Goal: Task Accomplishment & Management: Use online tool/utility

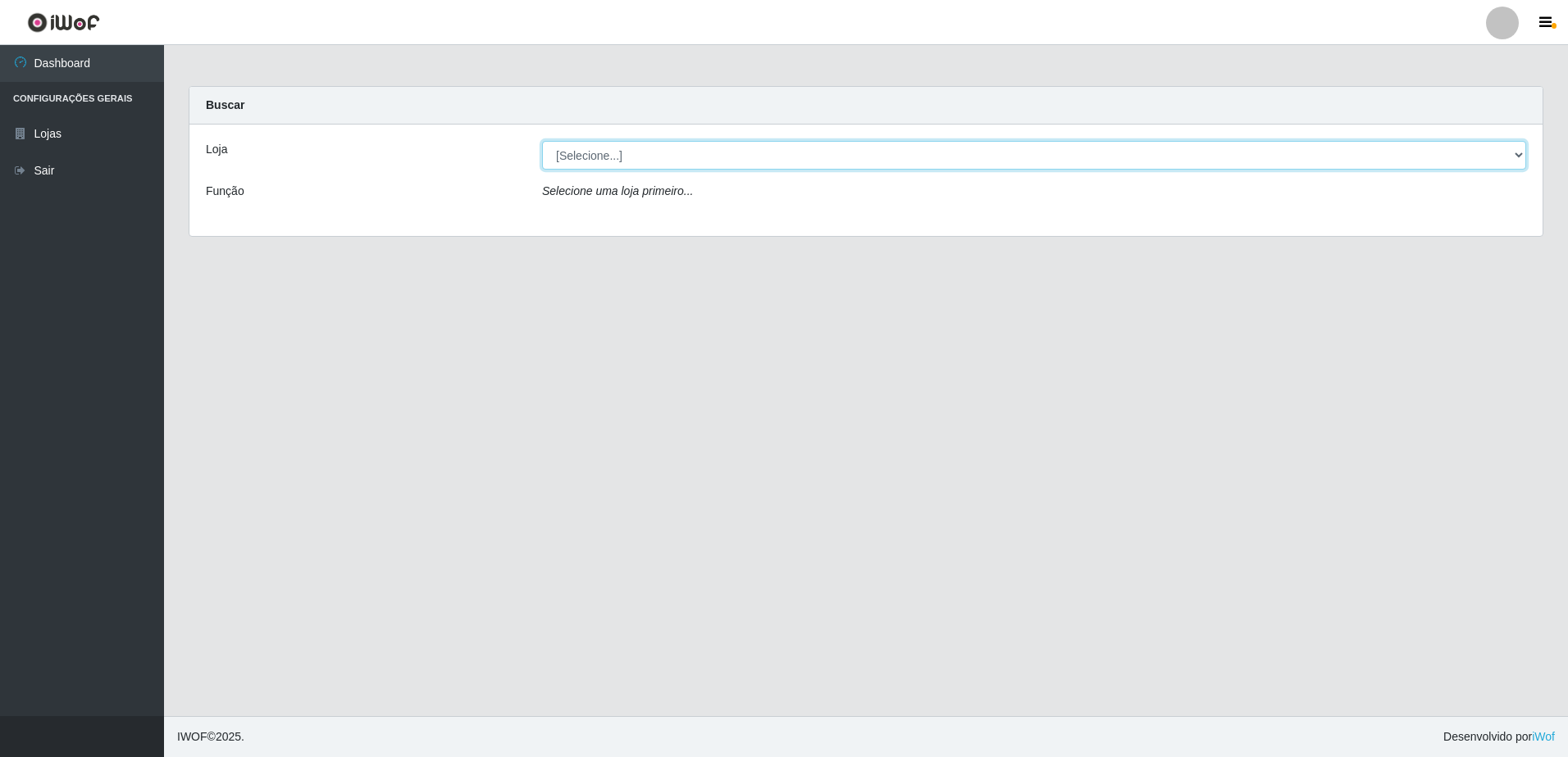
drag, startPoint x: 624, startPoint y: 145, endPoint x: 629, endPoint y: 157, distance: 13.0
click at [625, 145] on select "[Selecione...] Extrabom - Loja 05 [GEOGRAPHIC_DATA]" at bounding box center [1033, 155] width 984 height 29
select select "494"
click at [542, 141] on select "[Selecione...] Extrabom - Loja 05 [GEOGRAPHIC_DATA]" at bounding box center [1033, 155] width 984 height 29
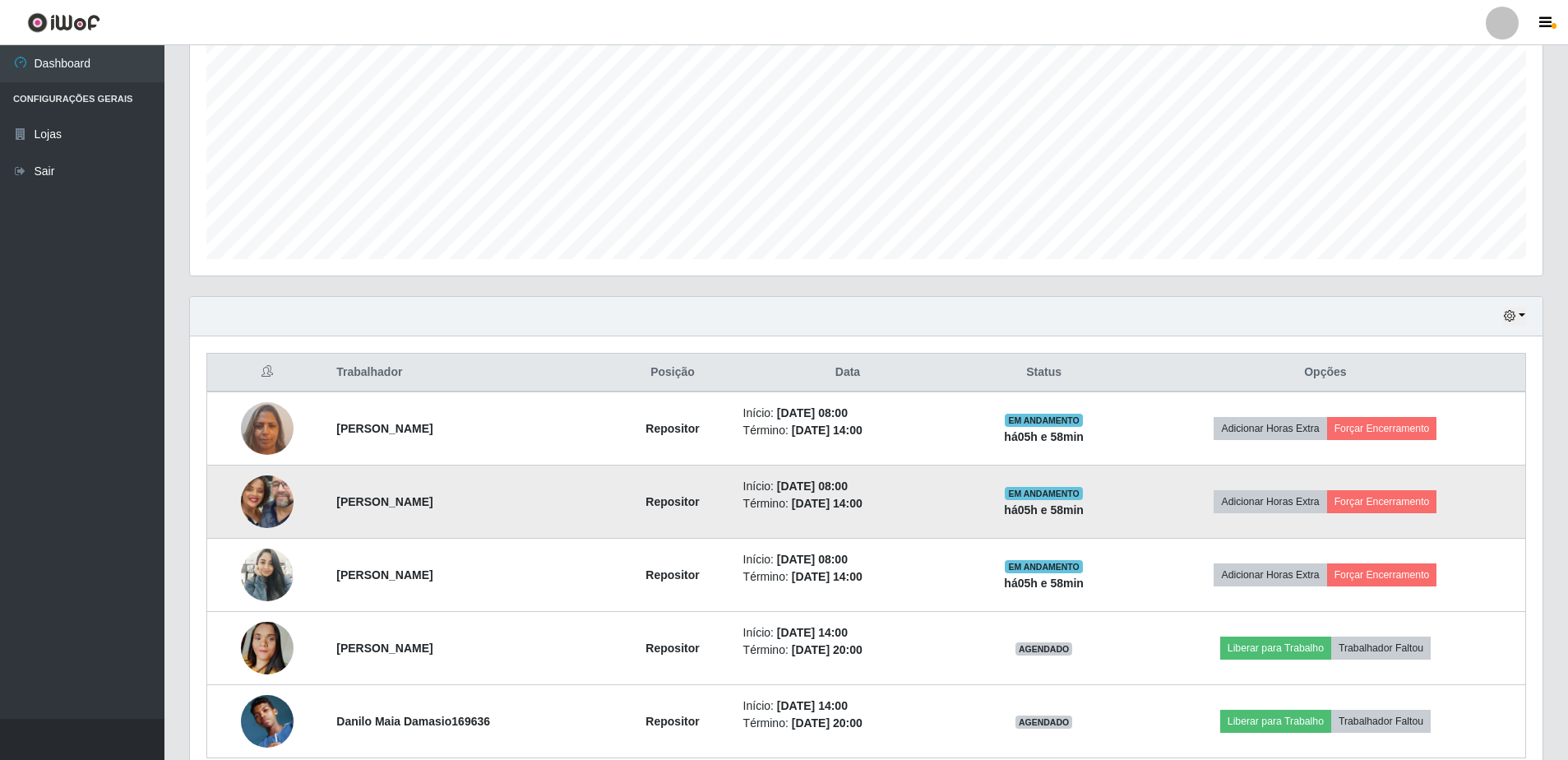
scroll to position [405, 0]
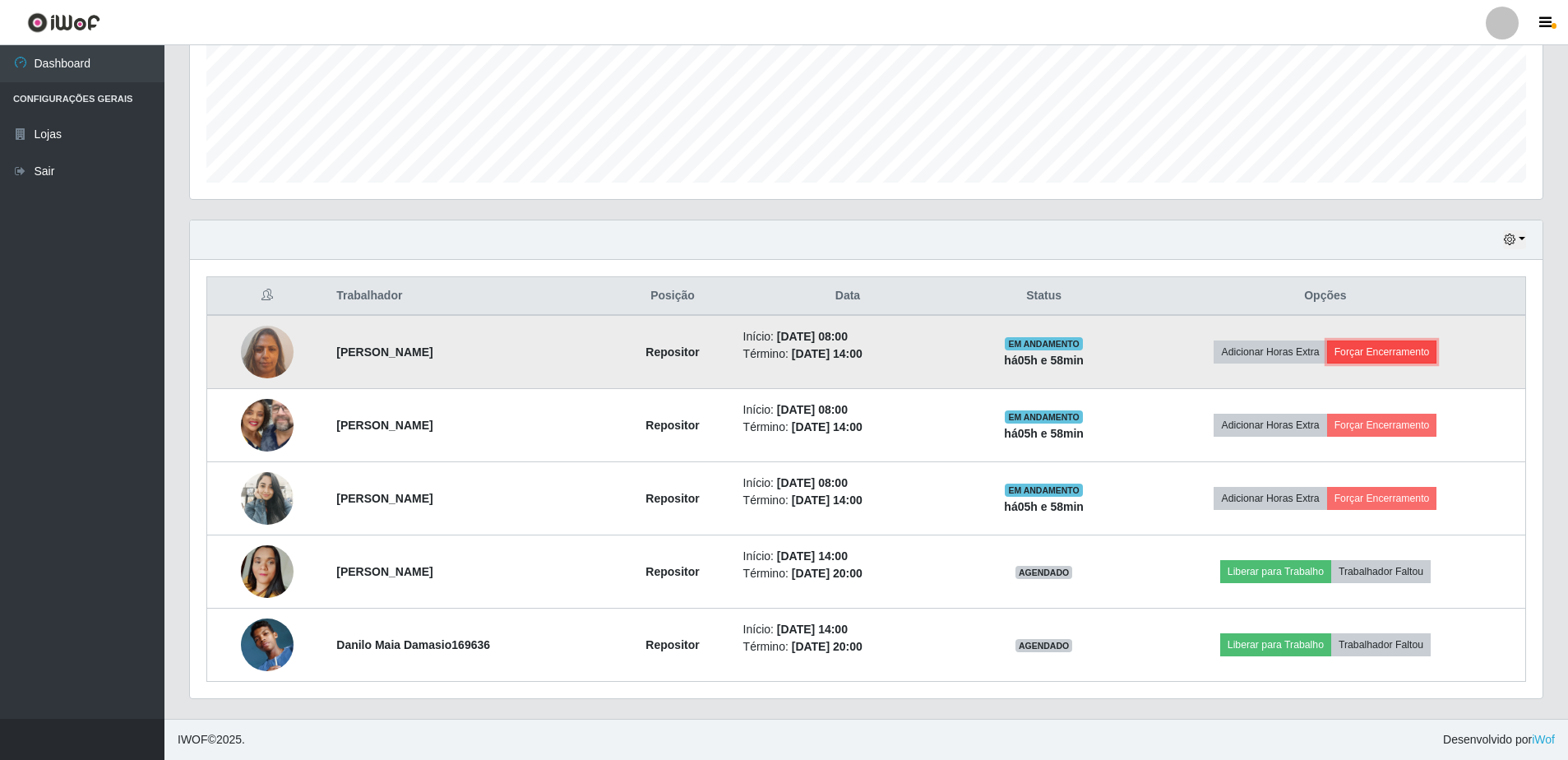
click at [1390, 361] on button "Forçar Encerramento" at bounding box center [1382, 352] width 110 height 23
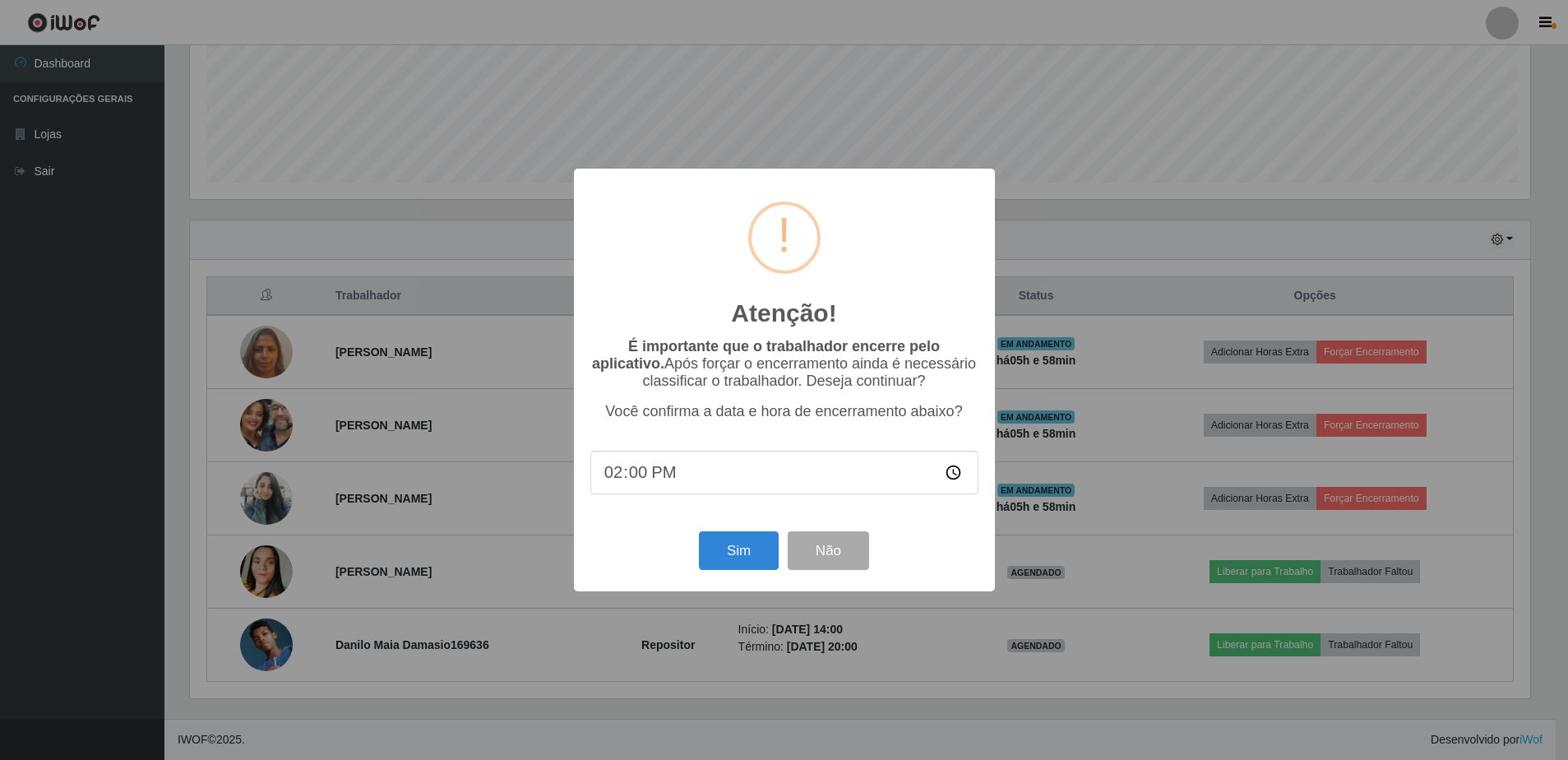
scroll to position [342, 1344]
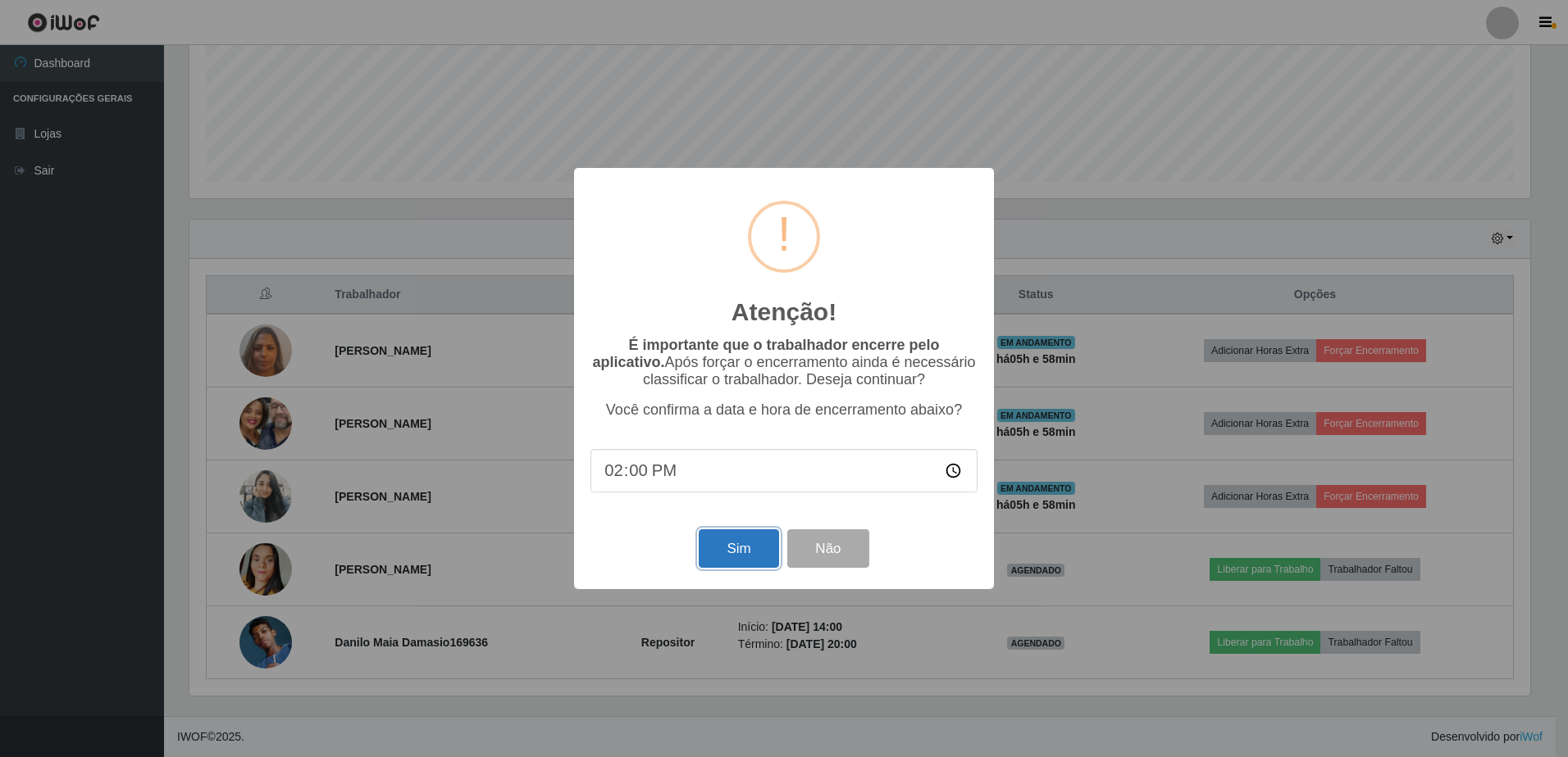
click at [719, 556] on button "Sim" at bounding box center [737, 548] width 79 height 38
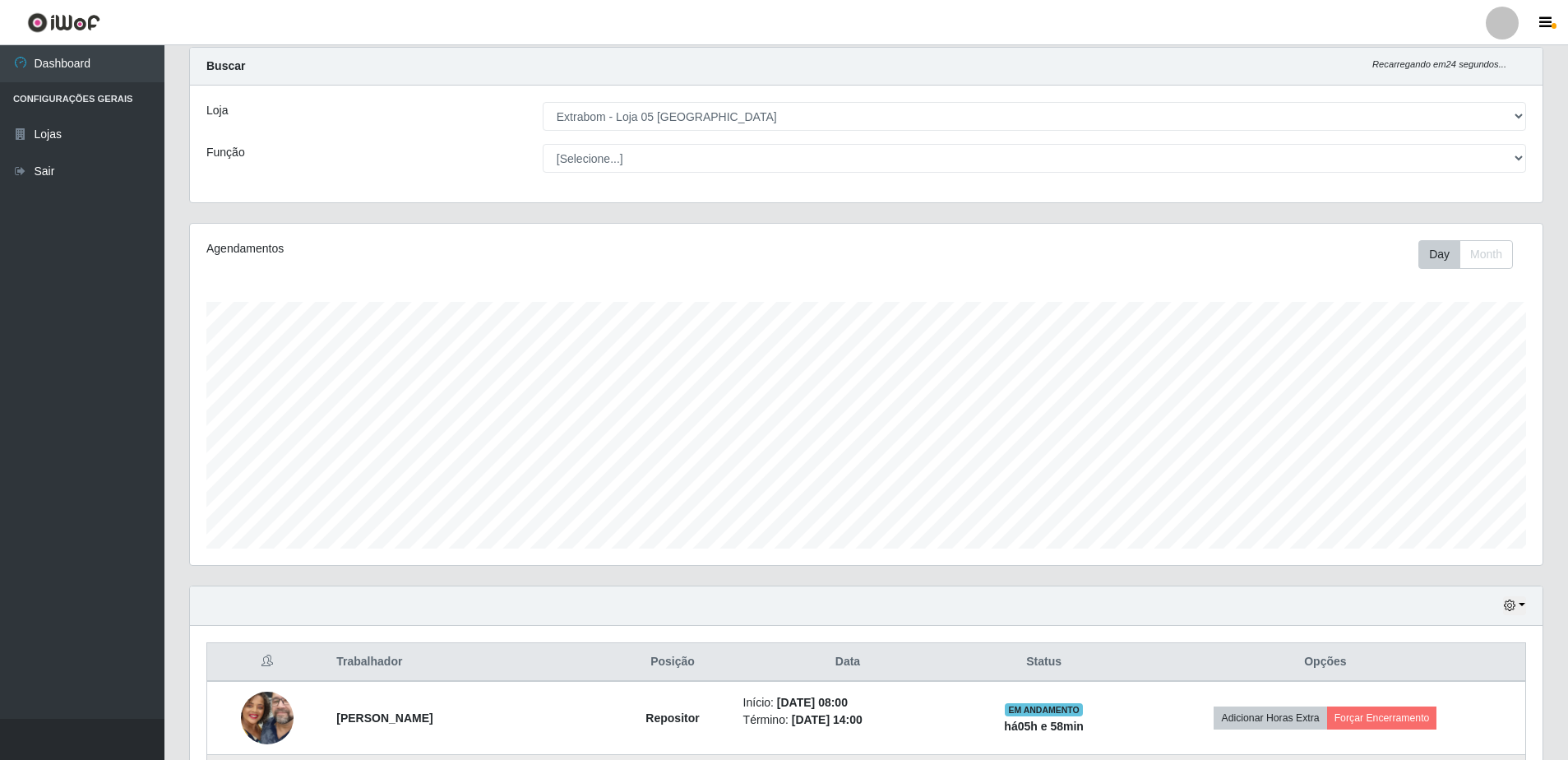
scroll to position [287, 0]
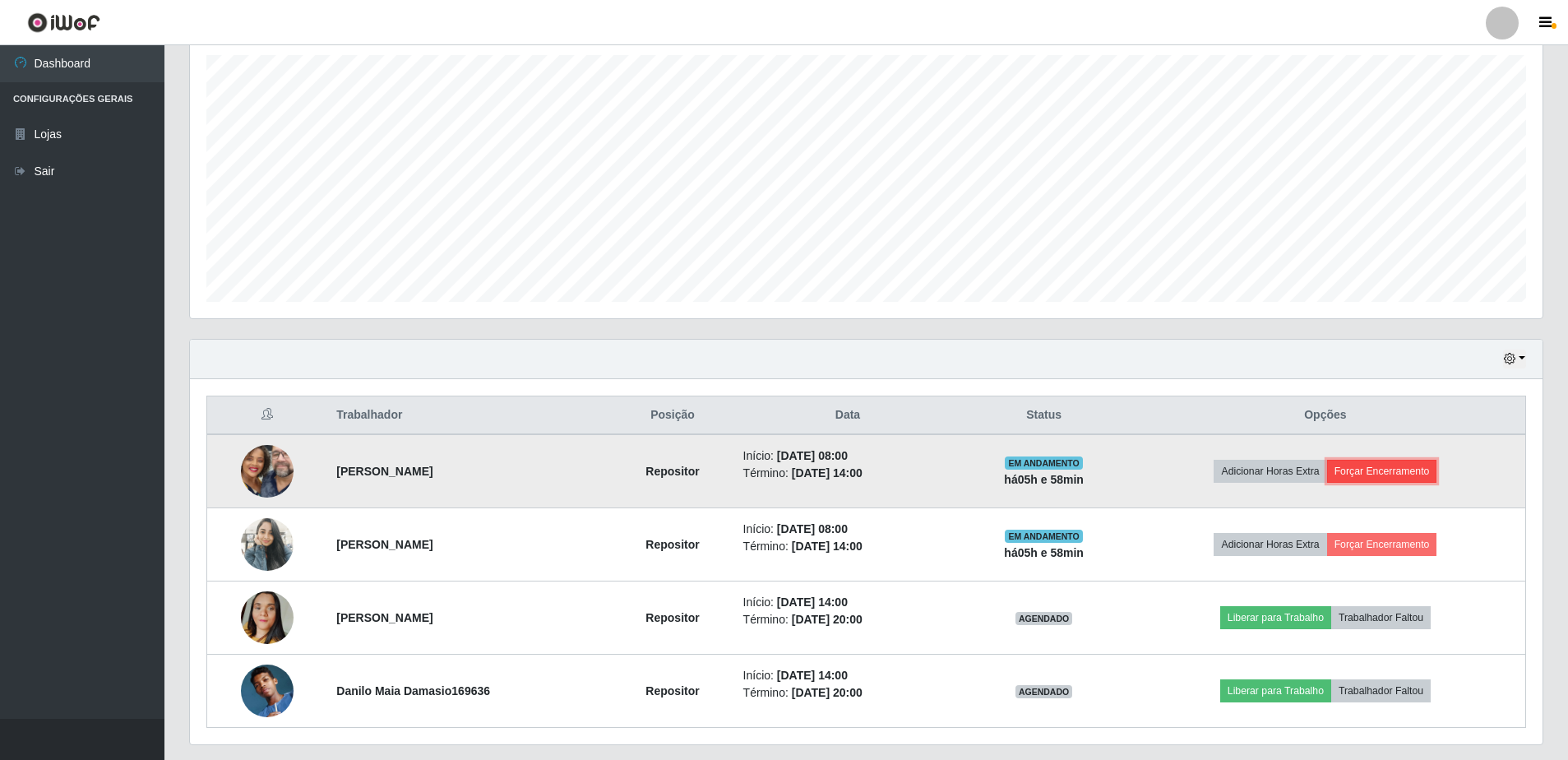
click at [1420, 469] on button "Forçar Encerramento" at bounding box center [1382, 471] width 110 height 23
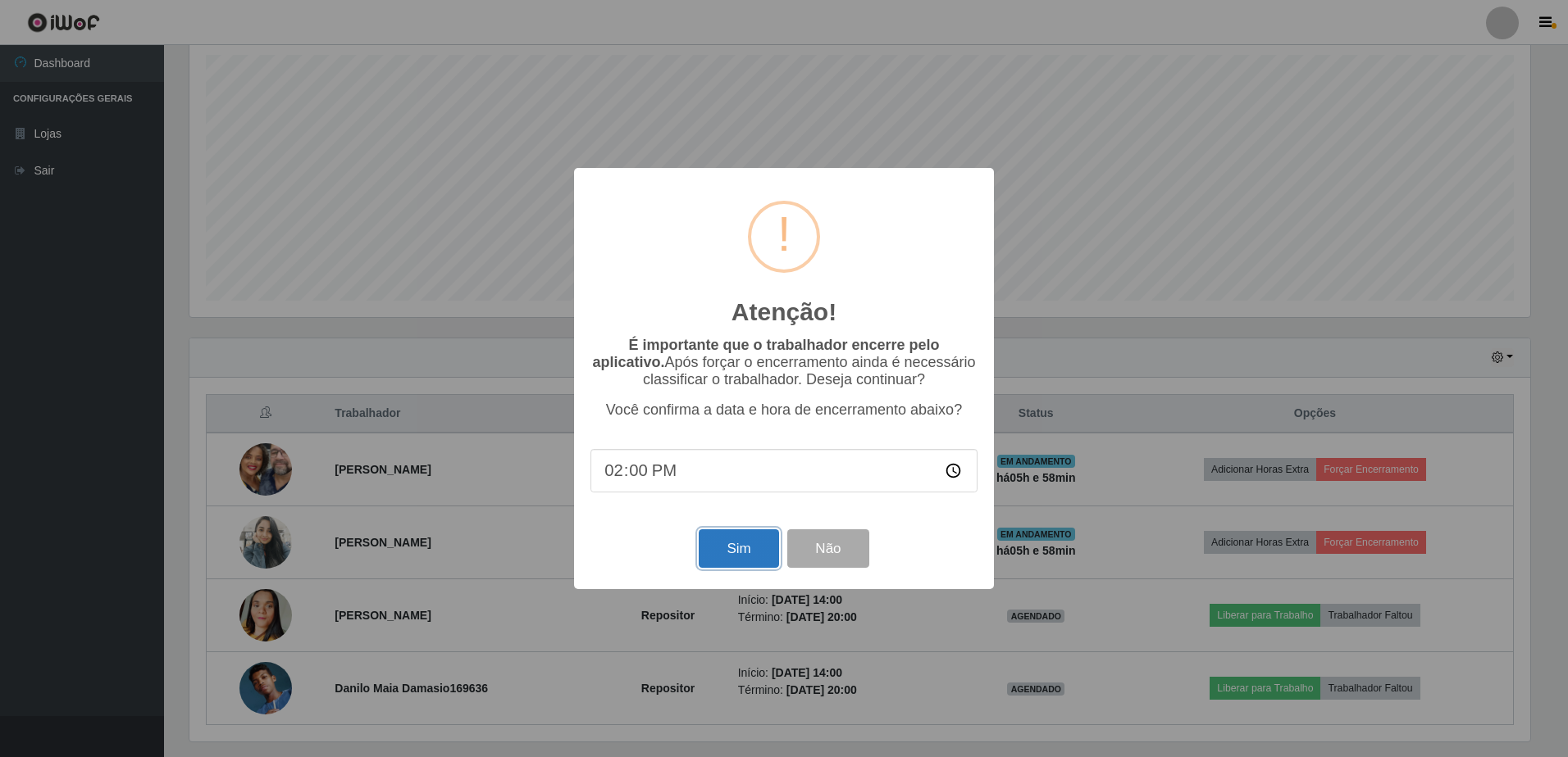
click at [733, 542] on button "Sim" at bounding box center [737, 548] width 79 height 38
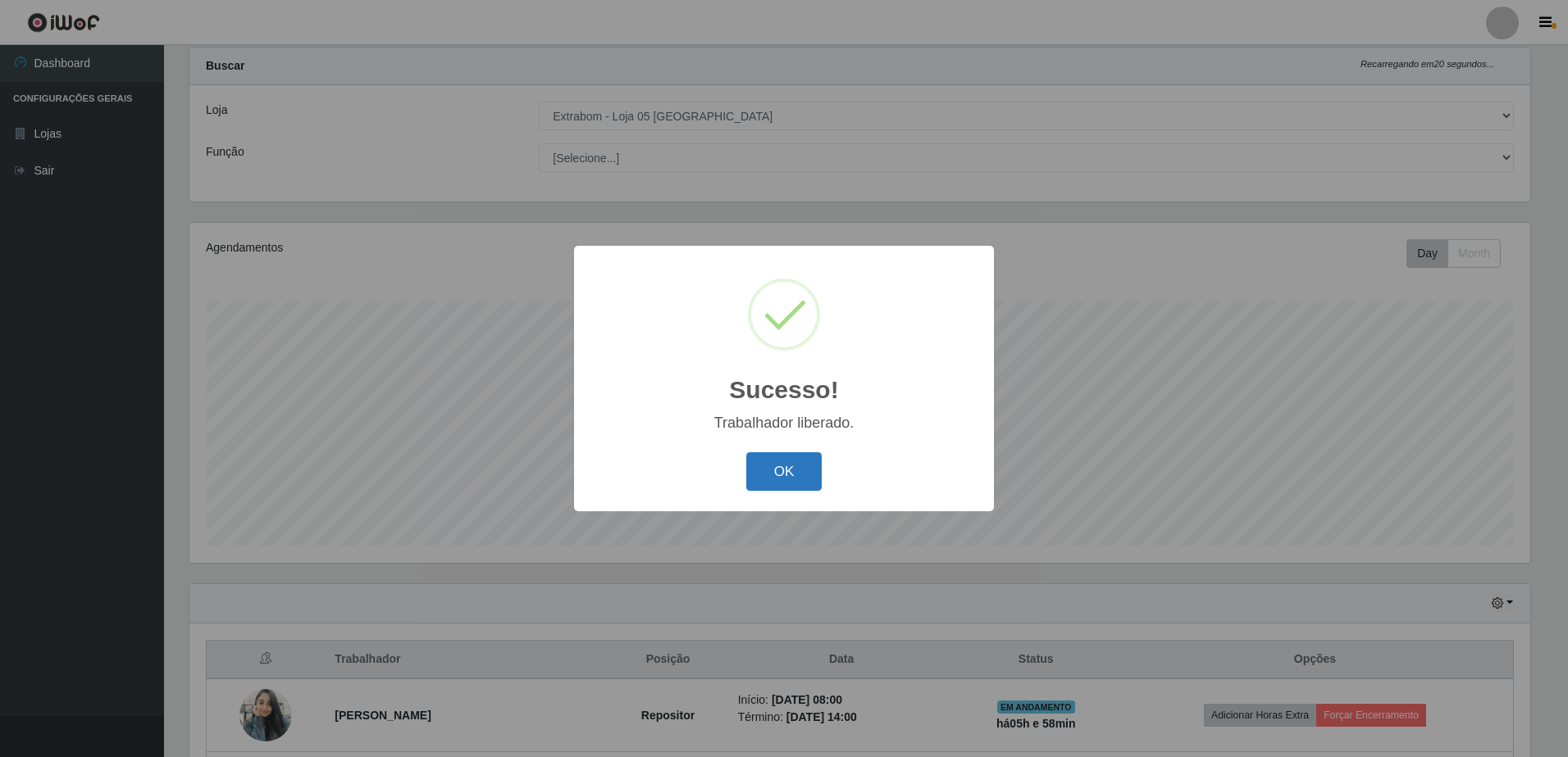
click at [801, 480] on button "OK" at bounding box center [784, 472] width 77 height 38
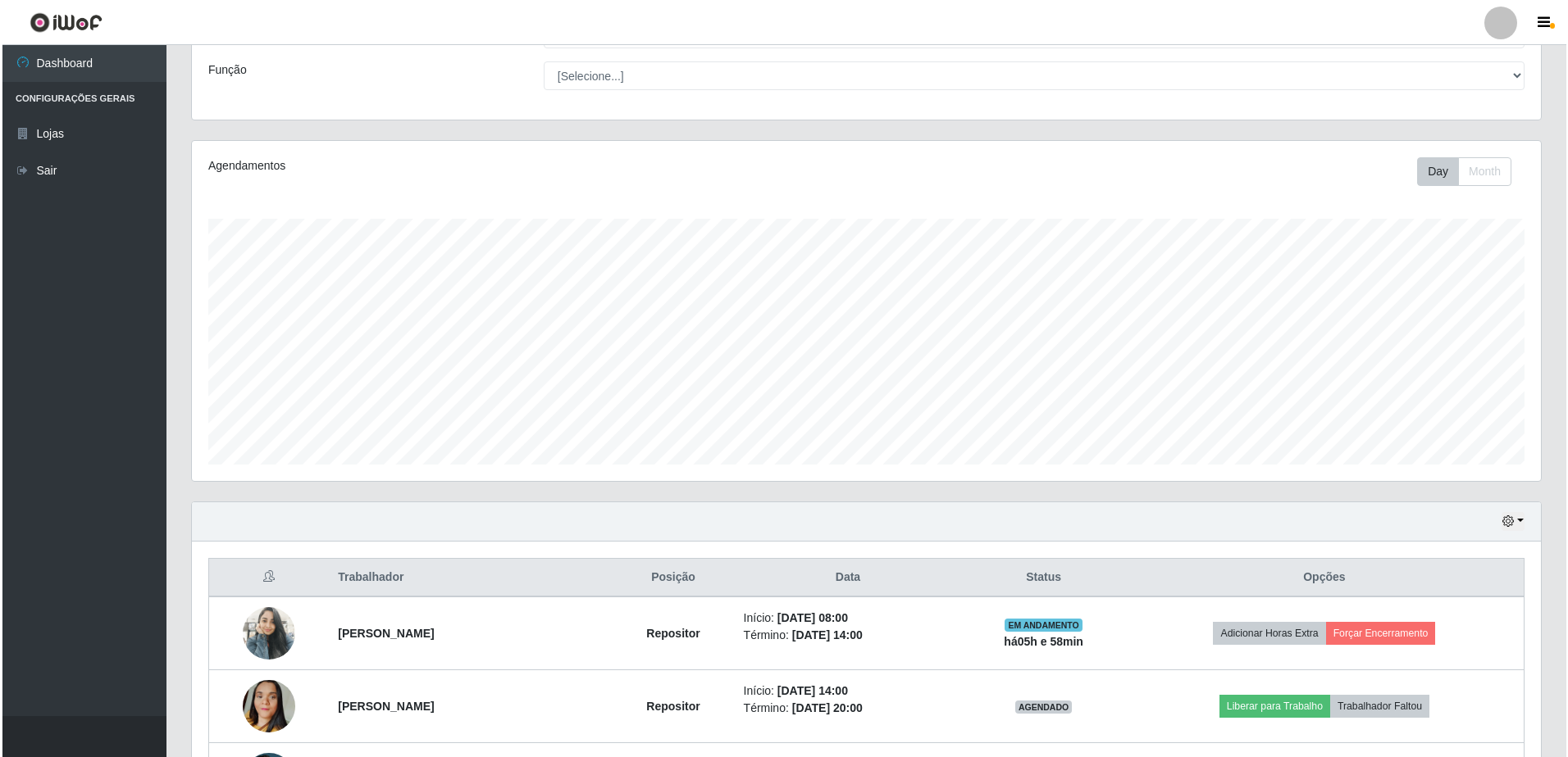
scroll to position [204, 0]
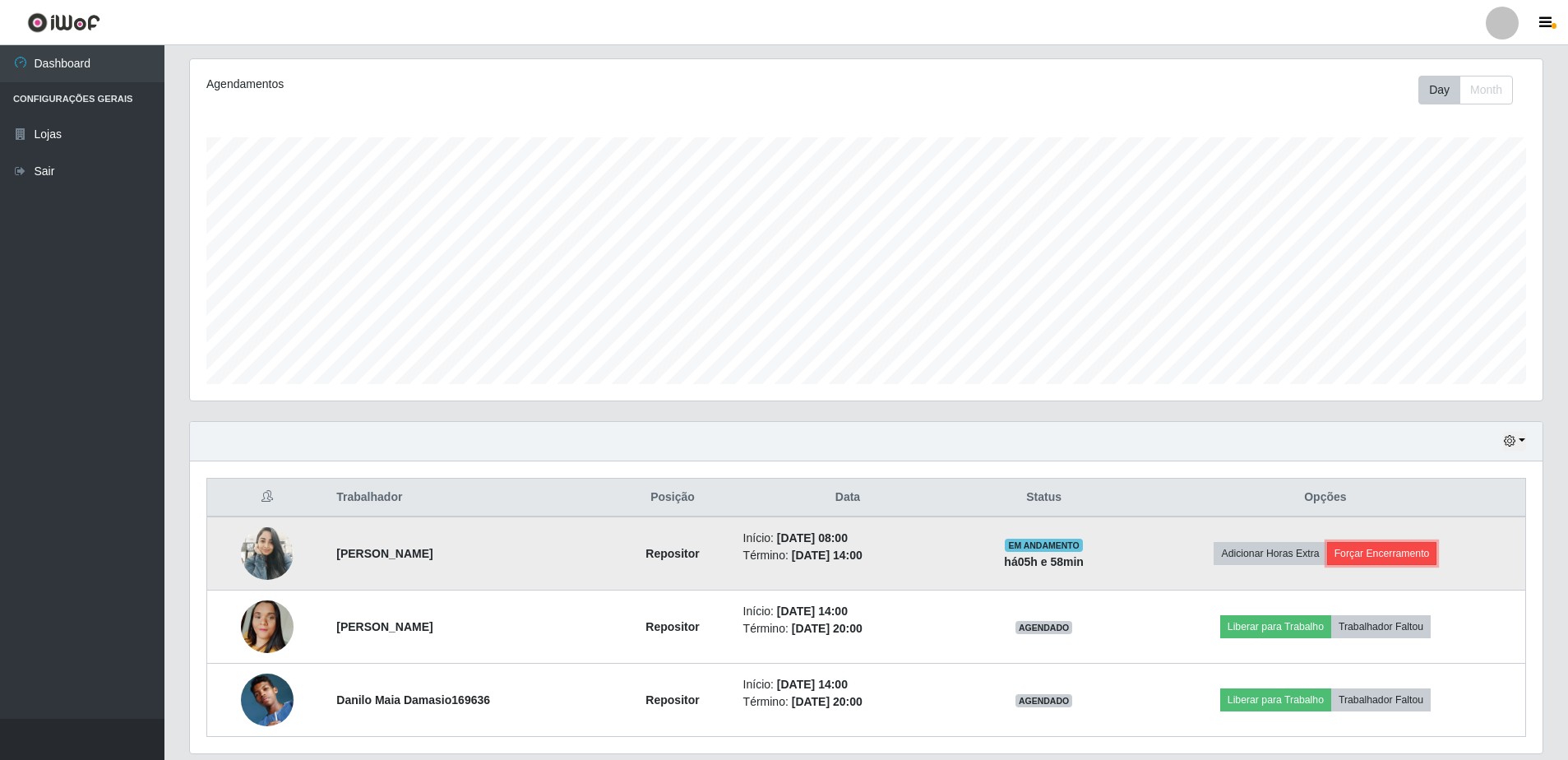
click at [1368, 560] on button "Forçar Encerramento" at bounding box center [1382, 554] width 110 height 23
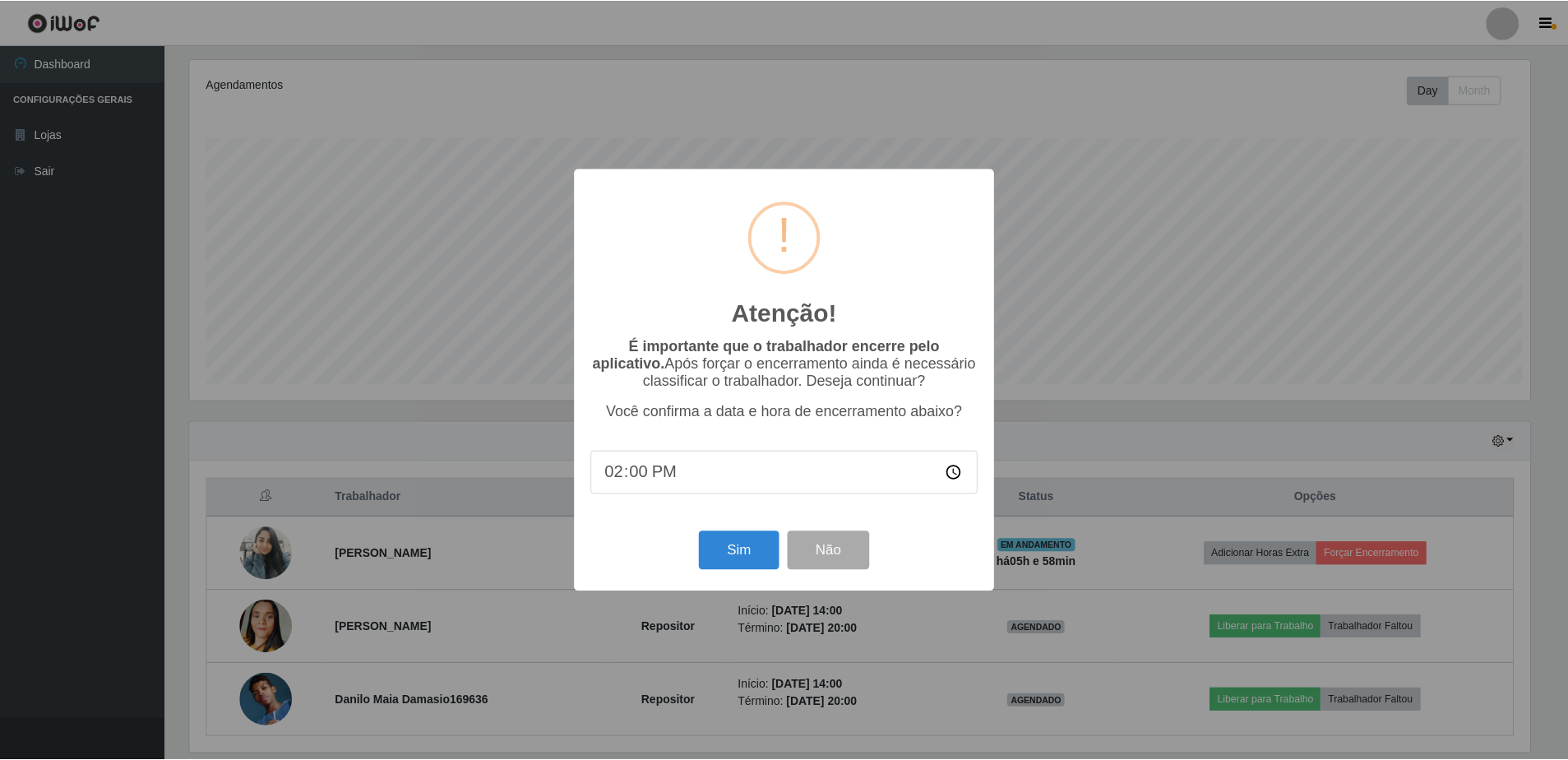
scroll to position [342, 1344]
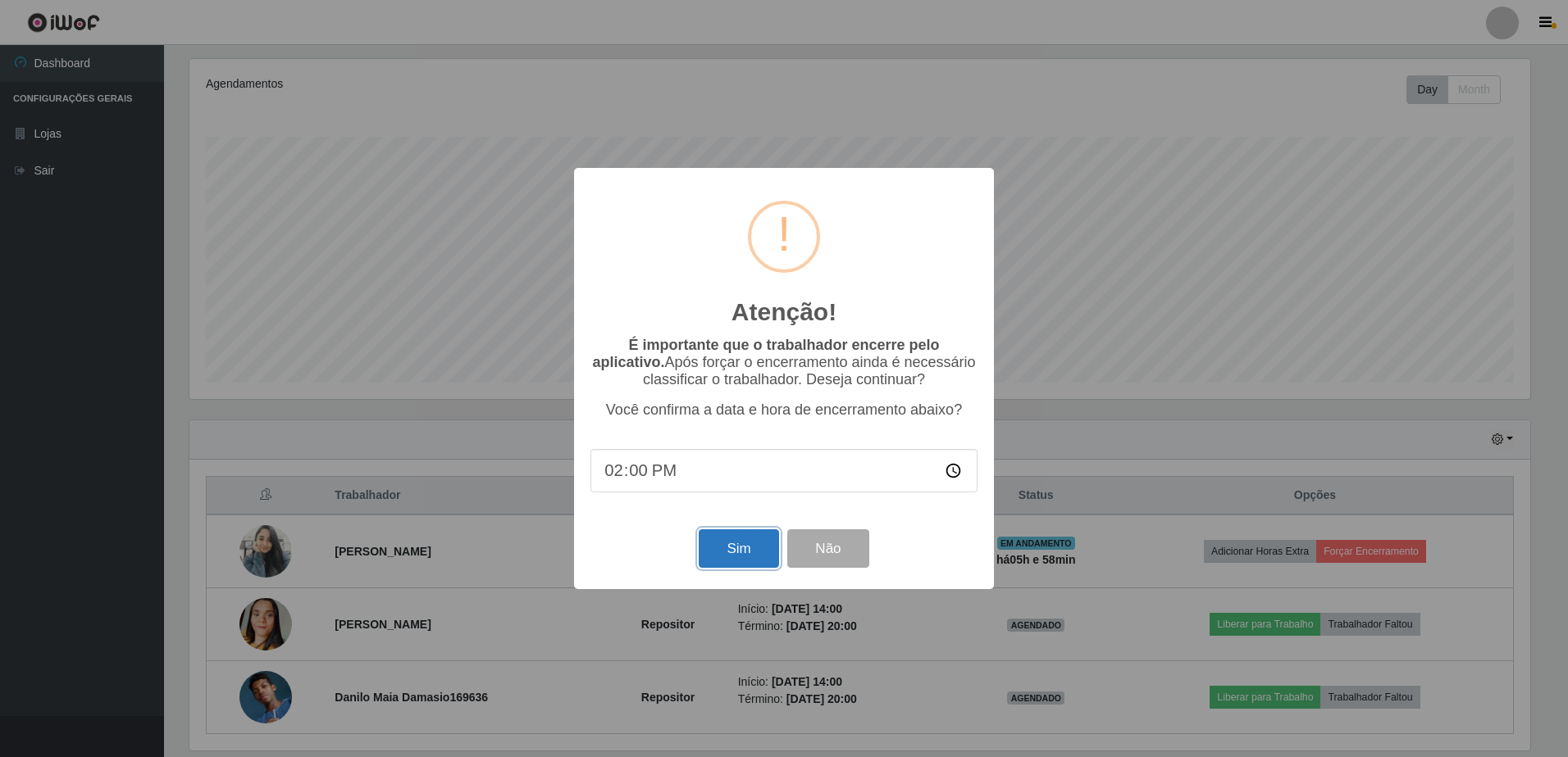
click at [729, 559] on button "Sim" at bounding box center [737, 548] width 79 height 38
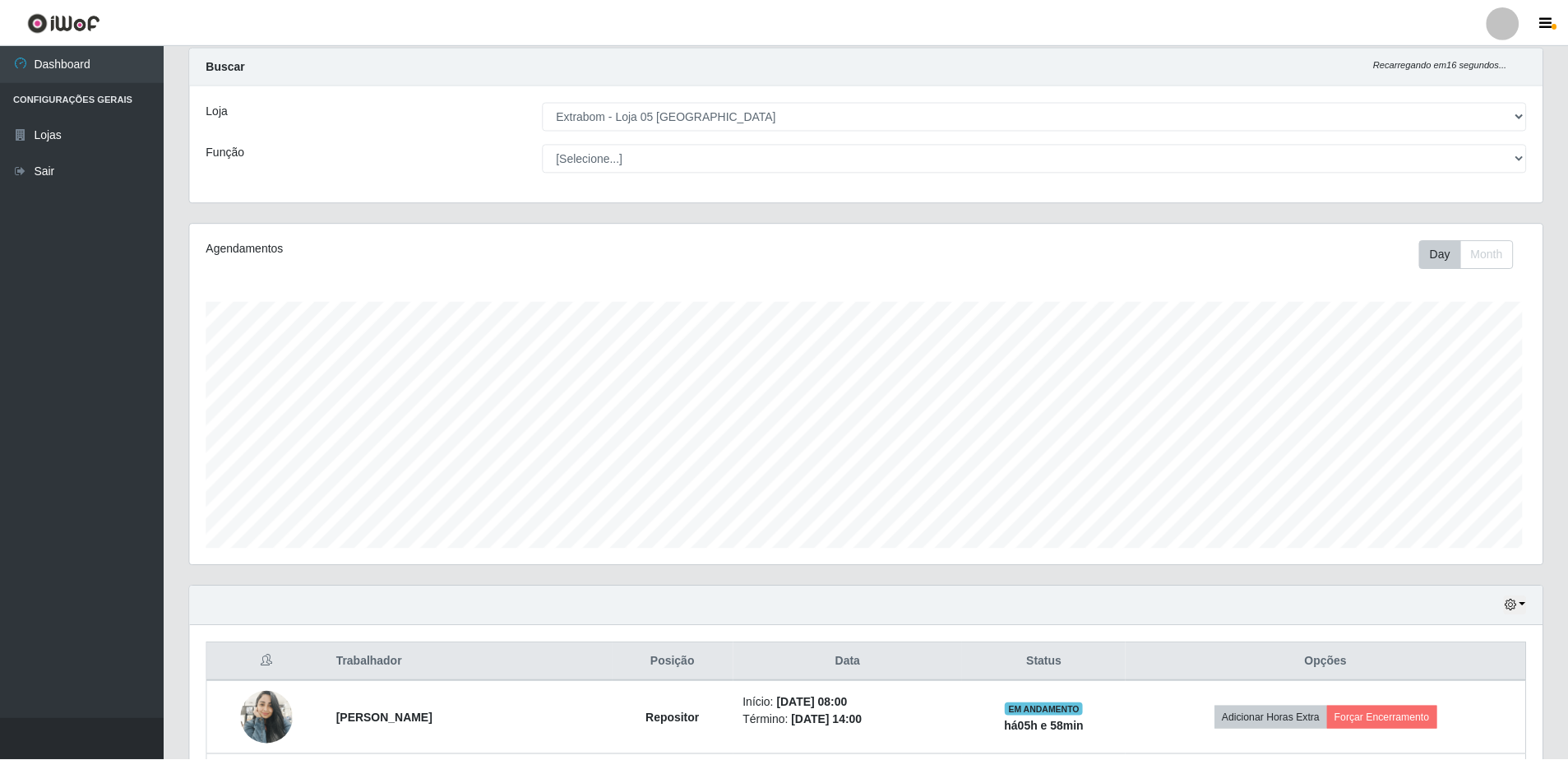
scroll to position [0, 0]
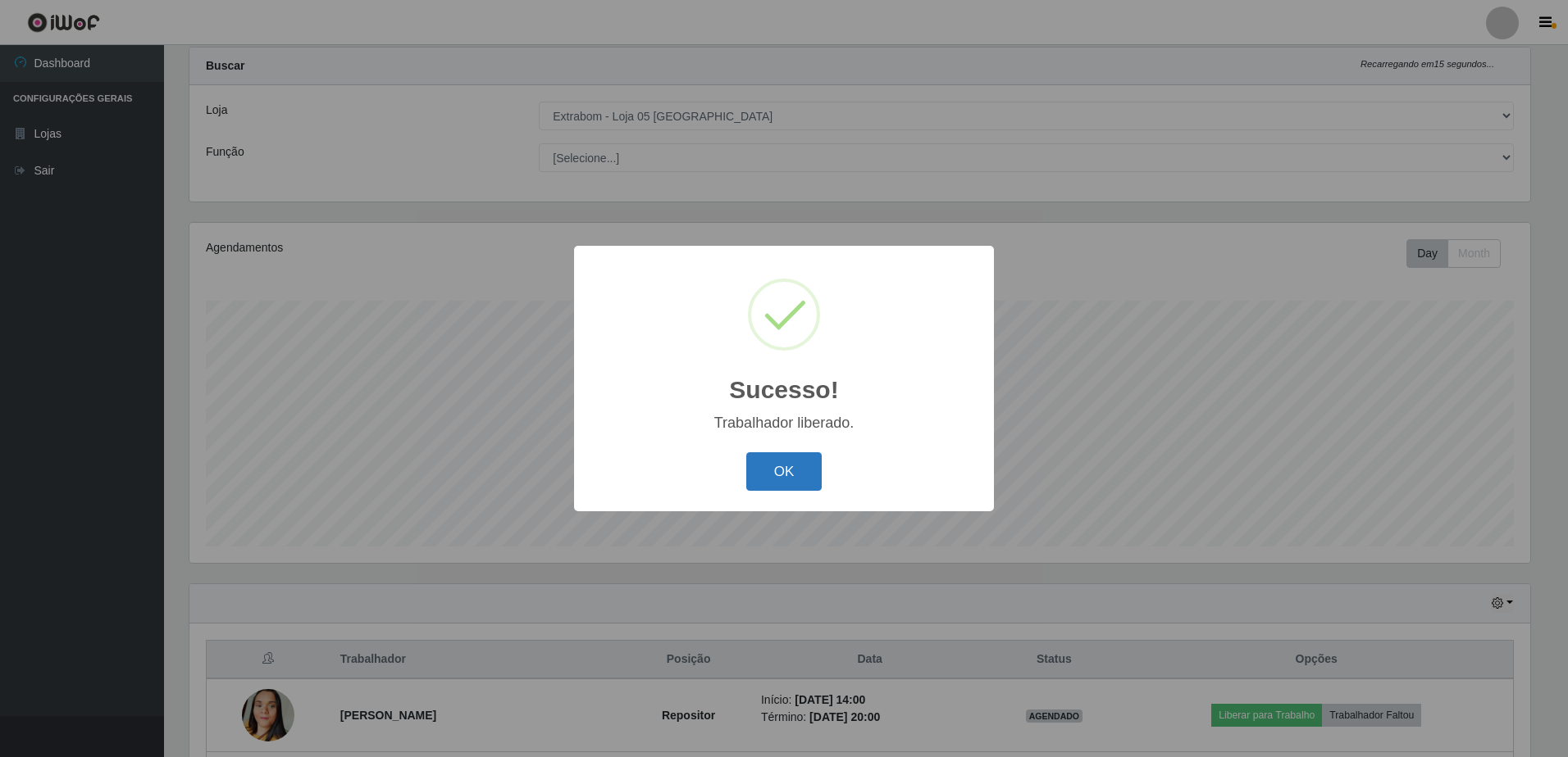
click at [780, 460] on button "OK" at bounding box center [784, 472] width 77 height 38
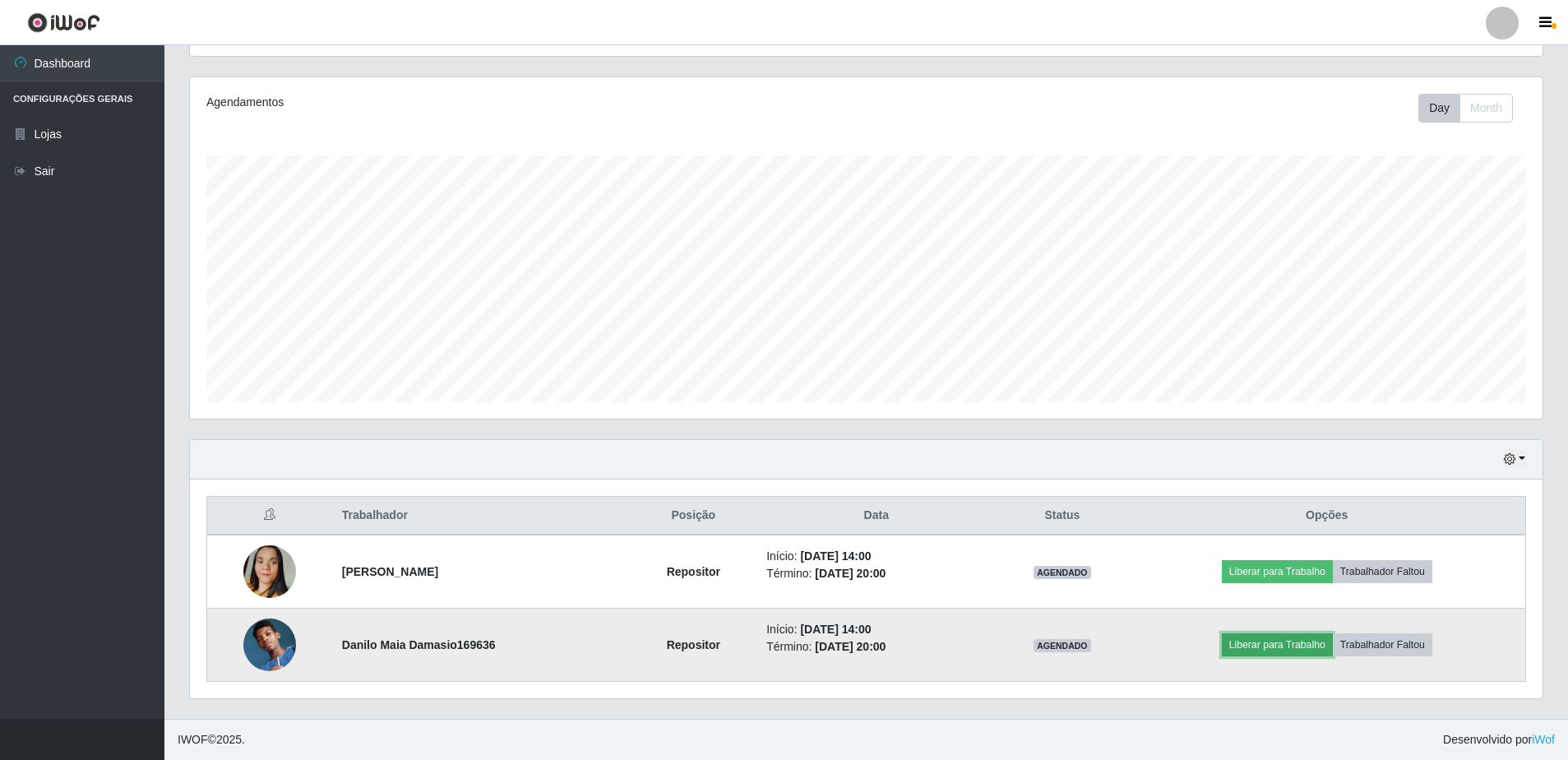
click at [1237, 641] on button "Liberar para Trabalho" at bounding box center [1276, 645] width 111 height 23
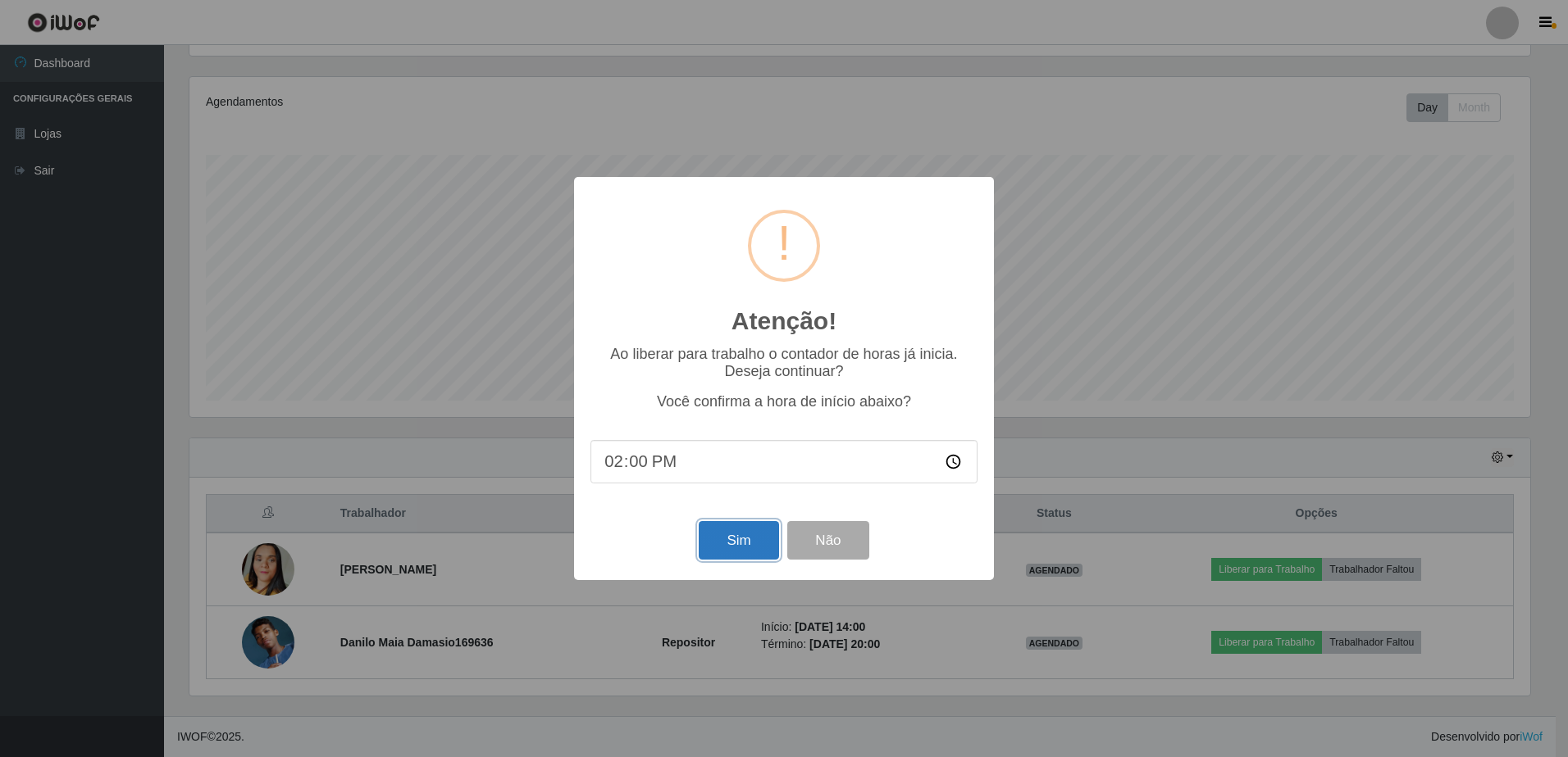
click at [750, 546] on button "Sim" at bounding box center [737, 540] width 79 height 38
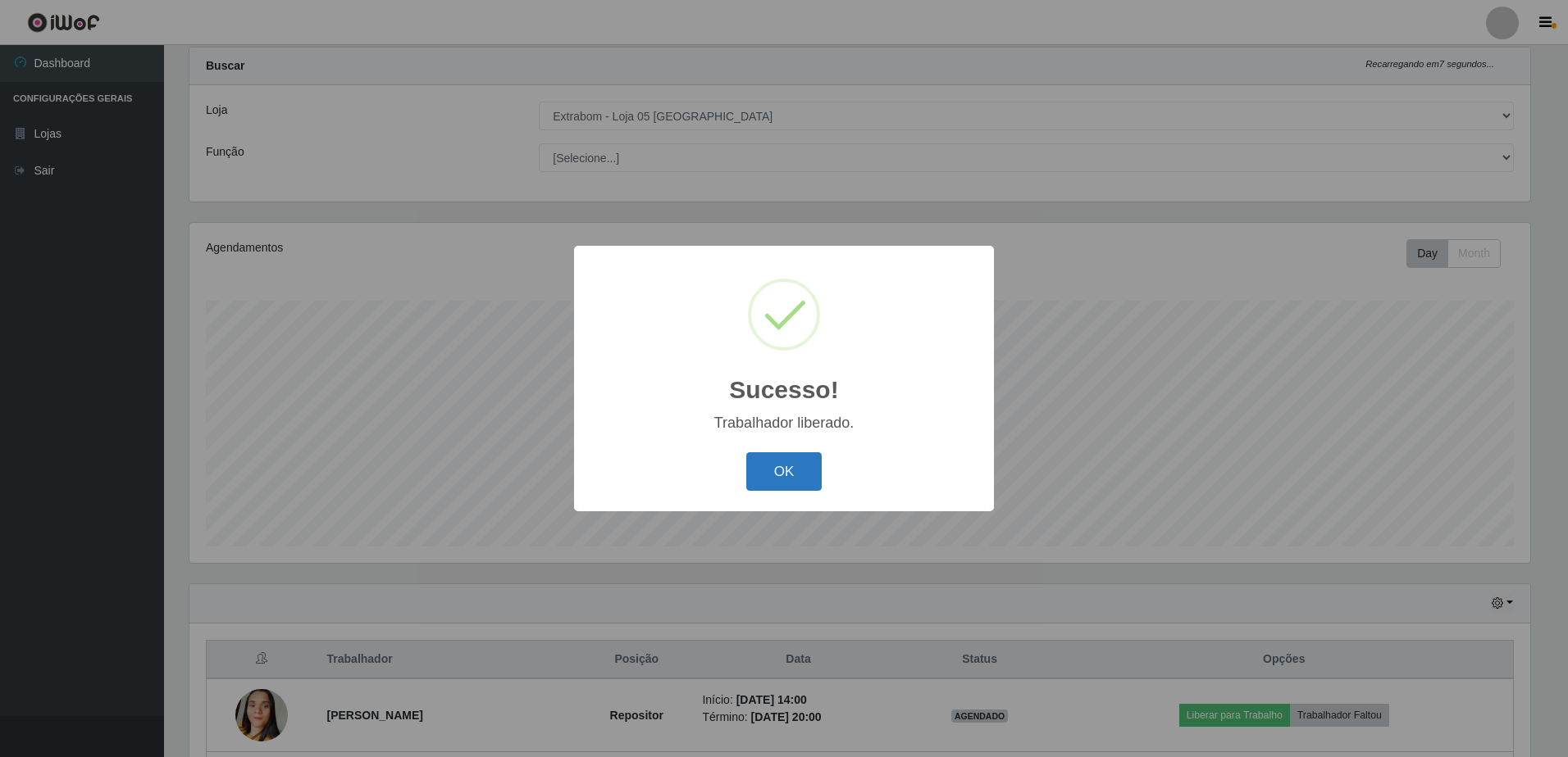
click at [777, 476] on button "OK" at bounding box center [784, 472] width 77 height 38
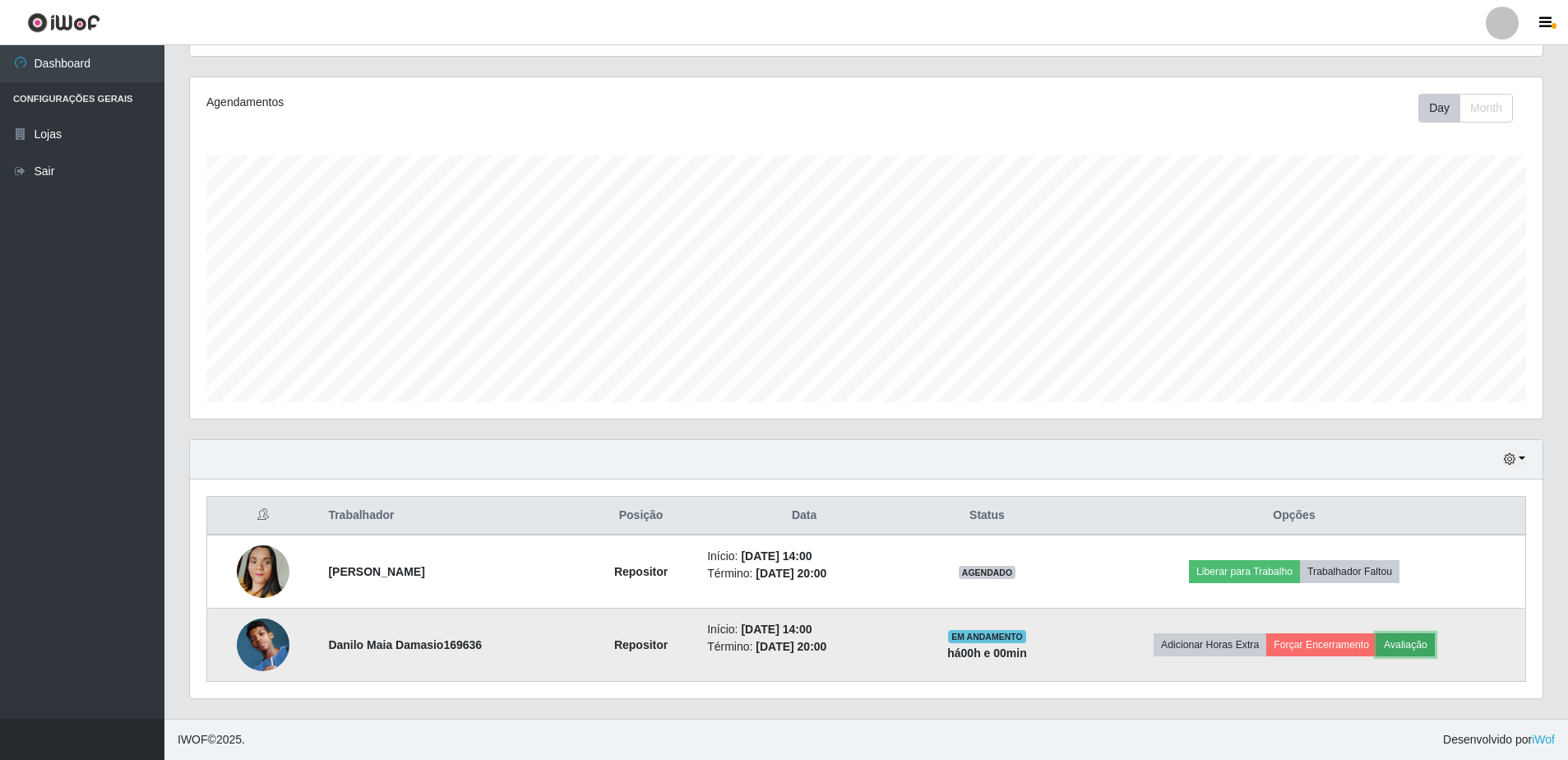
click at [1408, 643] on button "Avaliação" at bounding box center [1405, 645] width 58 height 23
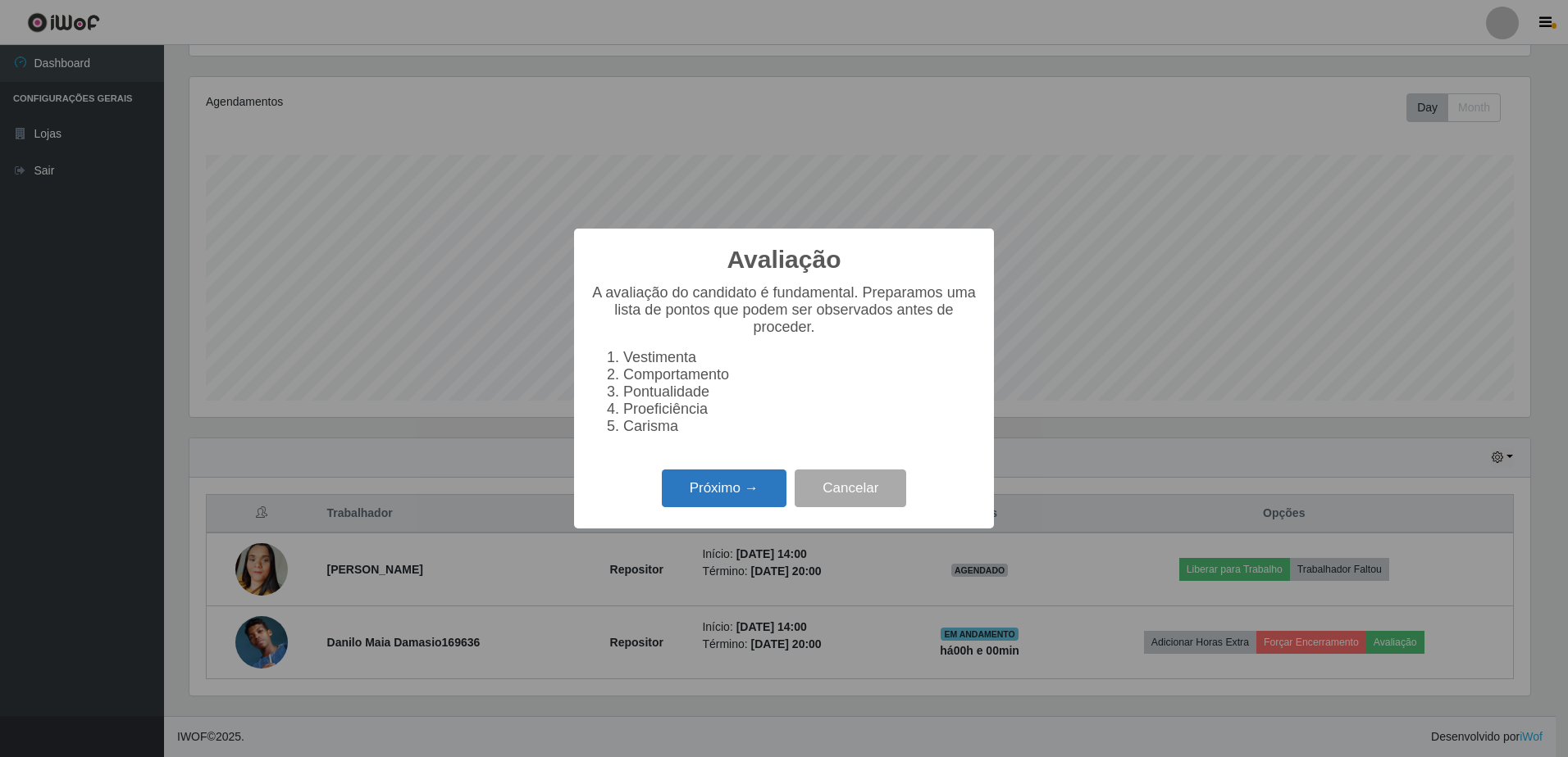
click at [743, 499] on button "Próximo →" at bounding box center [723, 489] width 124 height 38
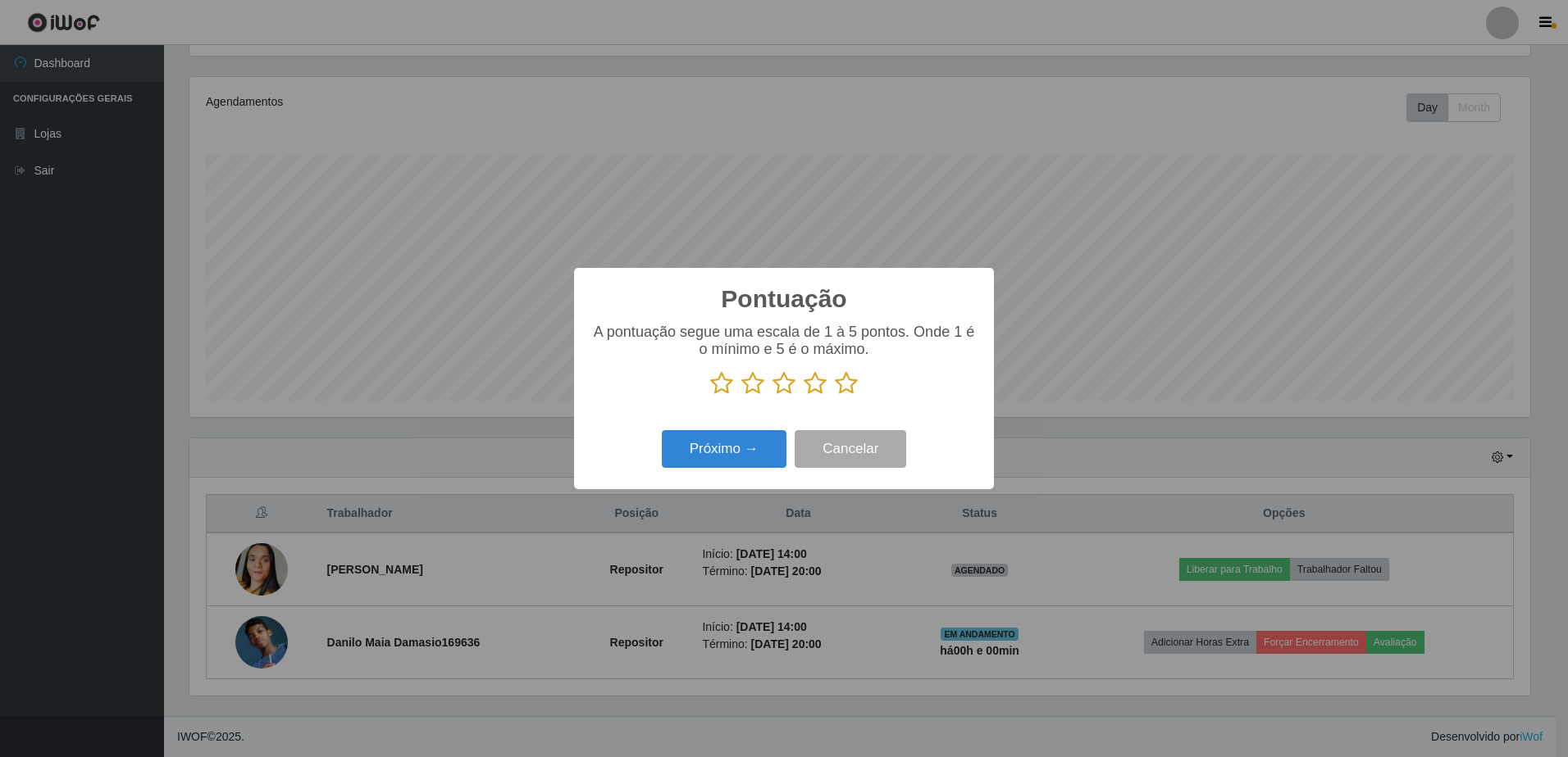
click at [844, 380] on icon at bounding box center [846, 384] width 23 height 24
click at [835, 396] on input "radio" at bounding box center [835, 396] width 0 height 0
click at [763, 453] on button "Próximo →" at bounding box center [723, 449] width 124 height 38
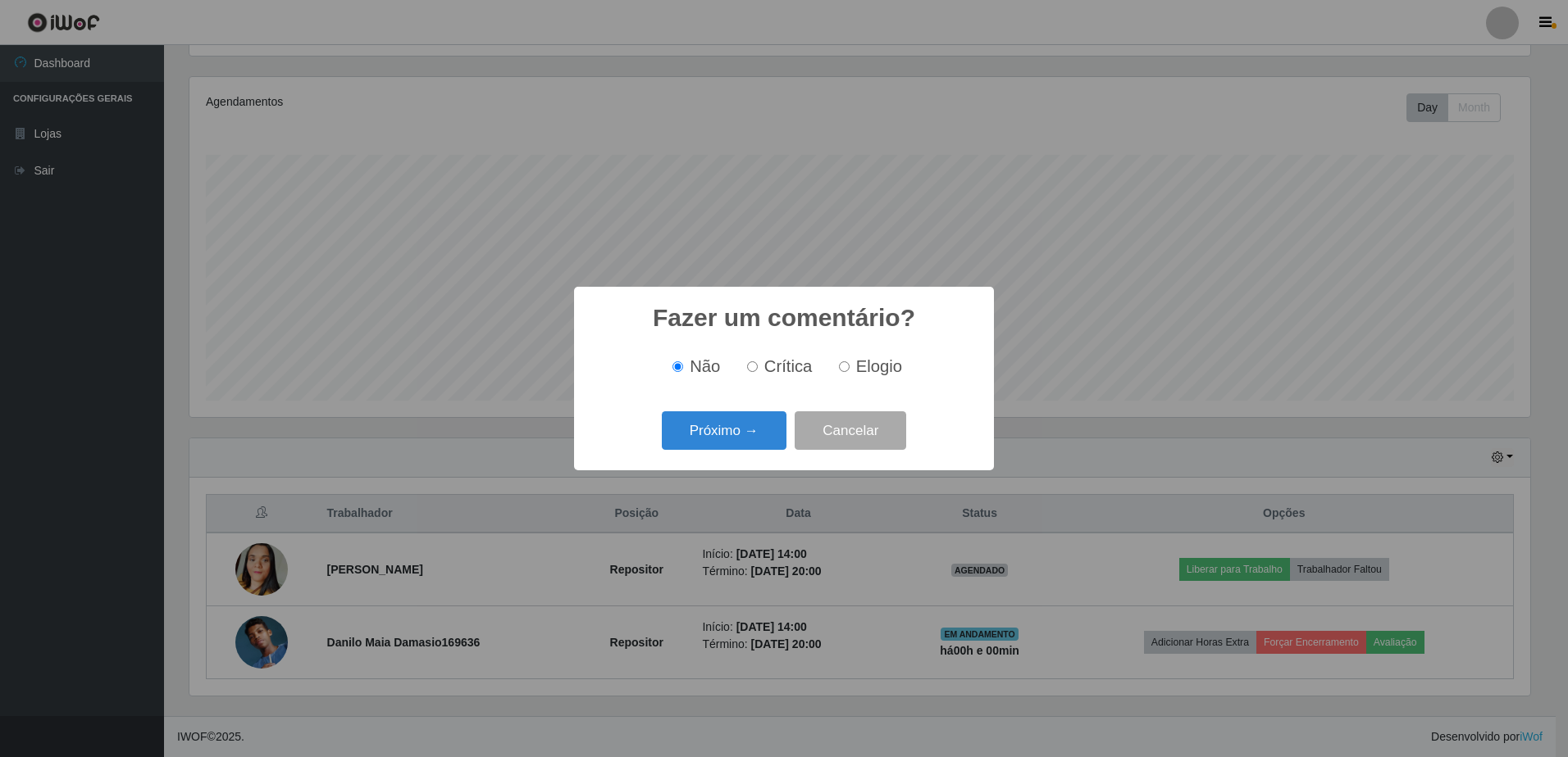
click at [881, 365] on span "Elogio" at bounding box center [878, 366] width 46 height 18
click at [850, 365] on input "Elogio" at bounding box center [844, 366] width 10 height 10
radio input "true"
click at [764, 429] on button "Próximo →" at bounding box center [723, 431] width 124 height 38
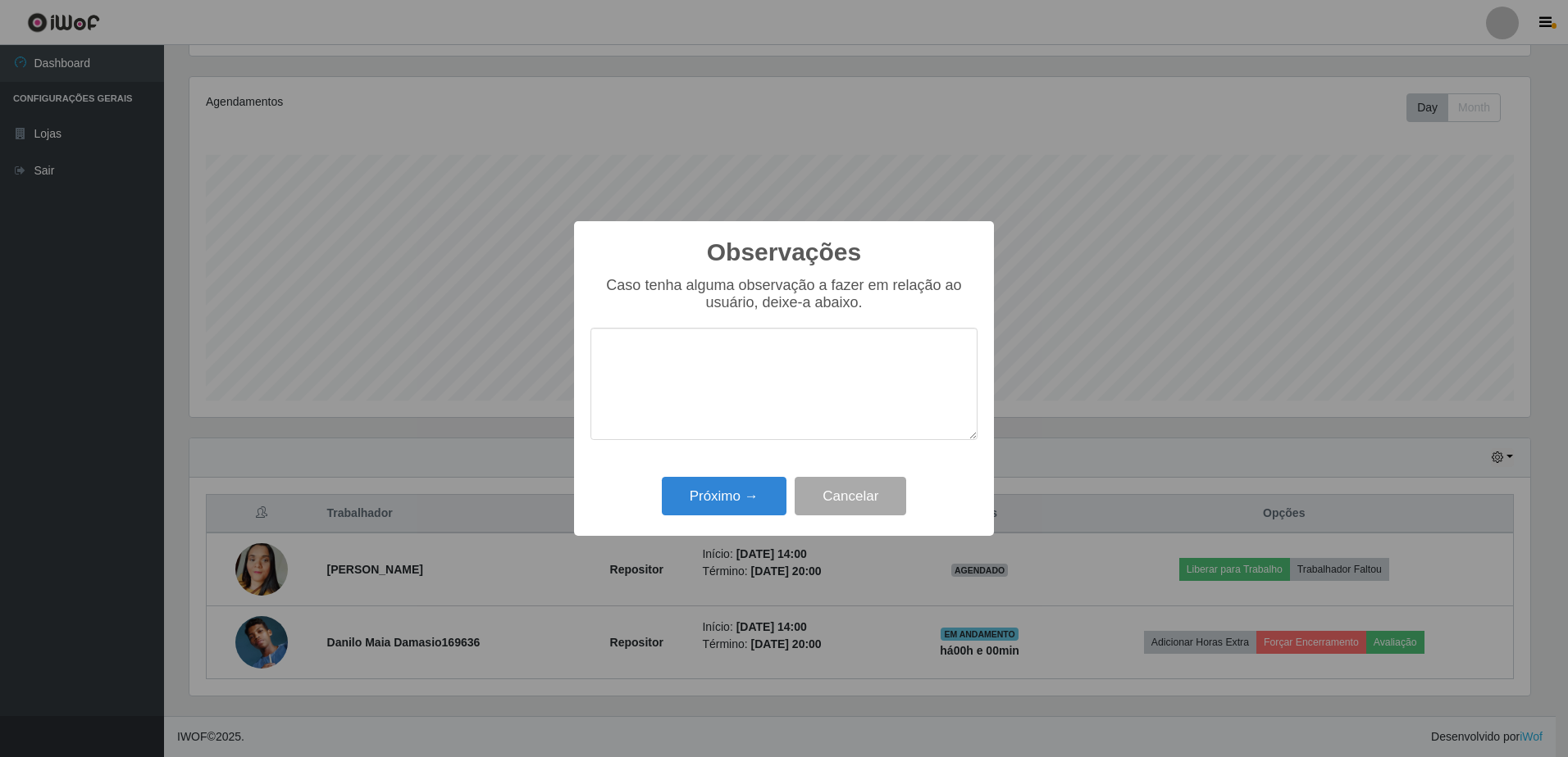
click at [732, 364] on textarea at bounding box center [784, 384] width 387 height 112
type textarea "Nota 1000, adoramos ter você em nossa loja"
click at [778, 494] on button "Próximo →" at bounding box center [723, 496] width 124 height 38
